Goal: Communication & Community: Ask a question

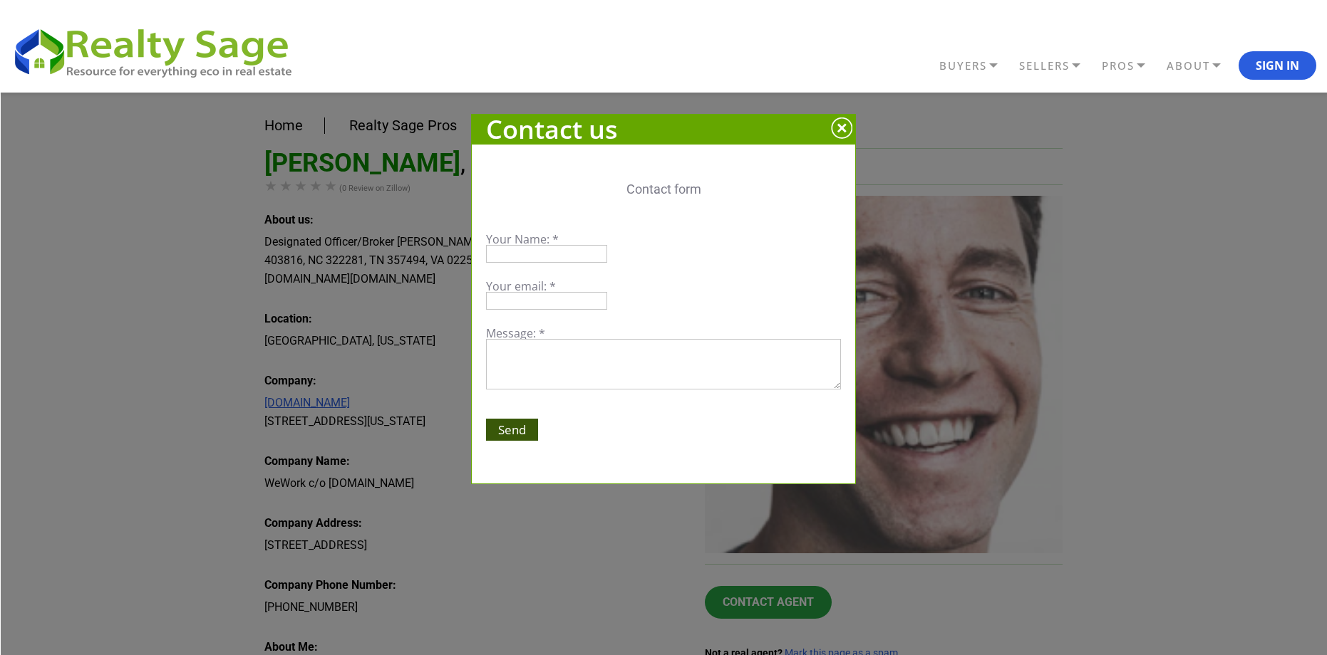
click at [578, 257] on input "text" at bounding box center [546, 254] width 121 height 18
type input "[PERSON_NAME]"
click at [534, 296] on input "email" at bounding box center [546, 301] width 121 height 18
type input "[PERSON_NAME][EMAIL_ADDRESS][PERSON_NAME][DOMAIN_NAME]"
click at [529, 347] on textarea at bounding box center [663, 364] width 355 height 51
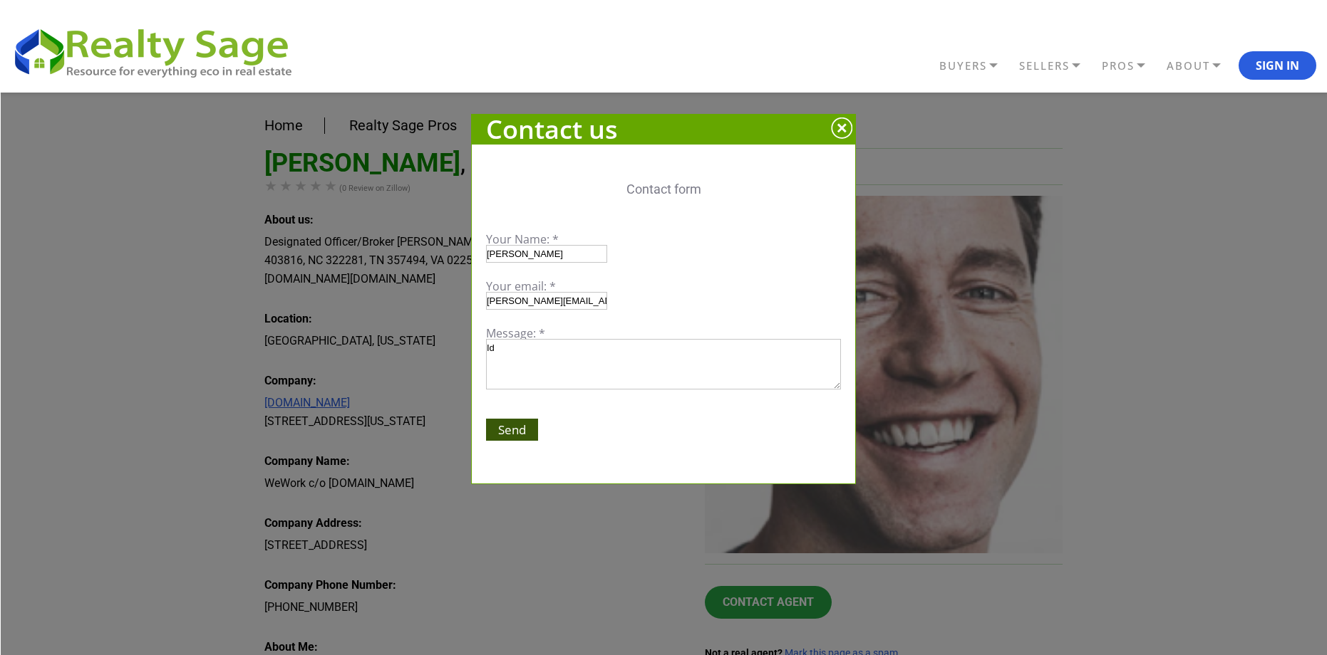
type textarea "I"
type textarea "I'd like to see [STREET_ADDRESS][US_STATE]-494-0452"
click at [510, 421] on input "Send" at bounding box center [512, 430] width 52 height 22
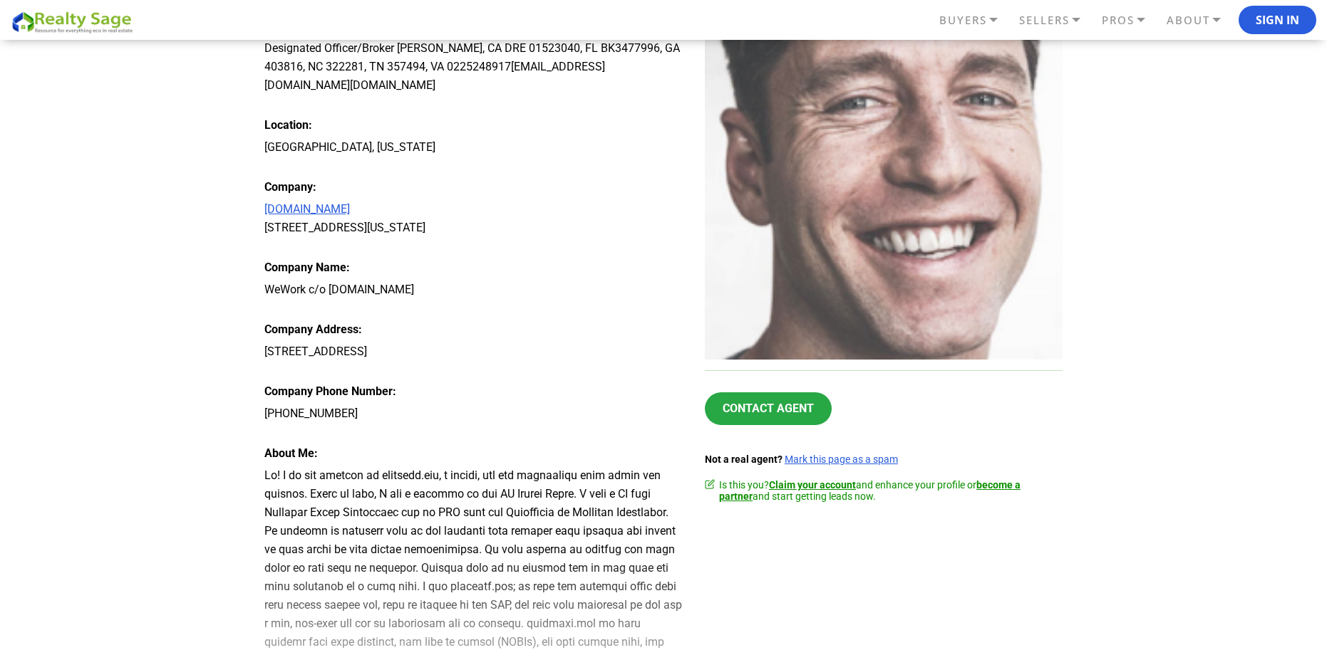
scroll to position [237, 0]
